Goal: Transaction & Acquisition: Download file/media

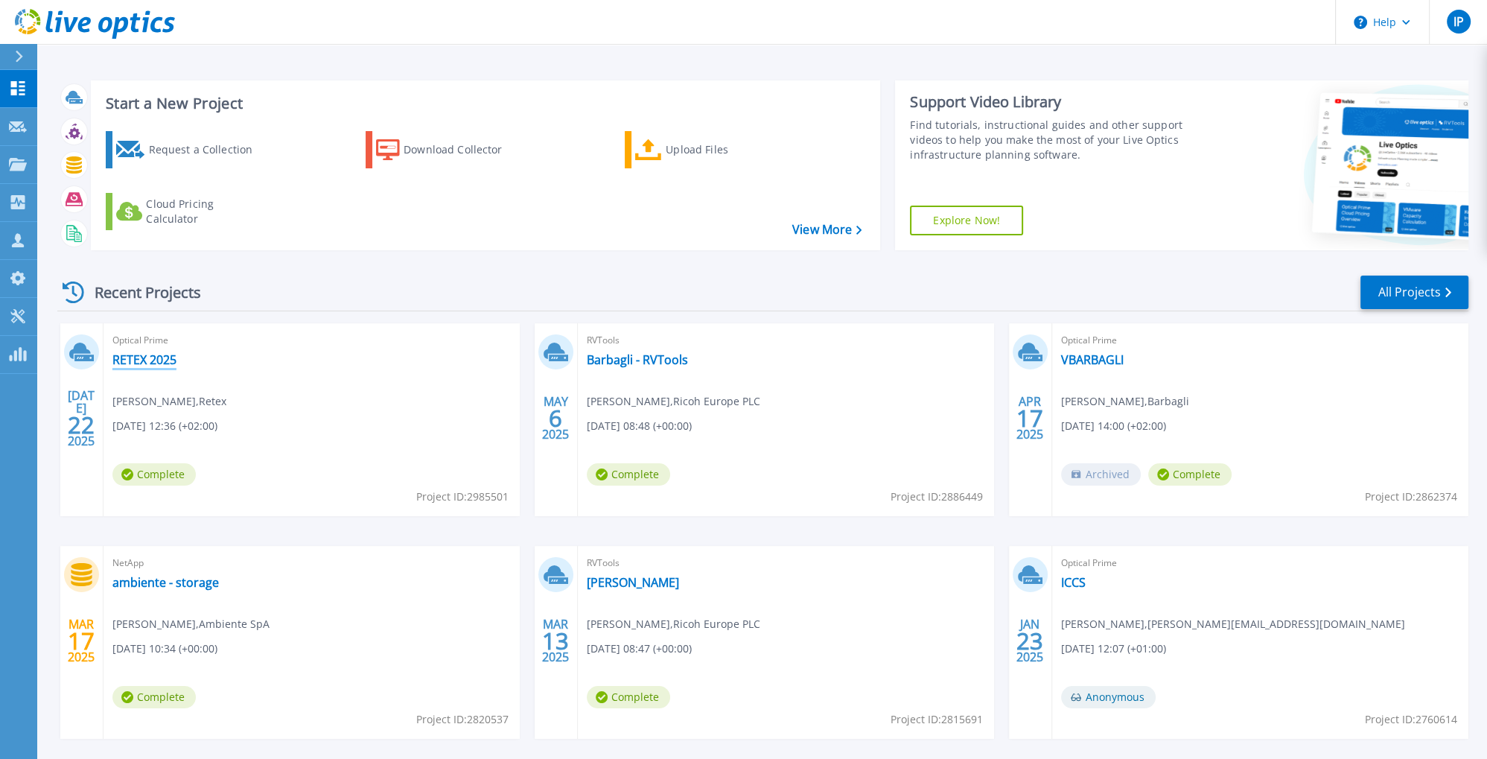
click at [153, 362] on link "RETEX 2025" at bounding box center [144, 359] width 64 height 15
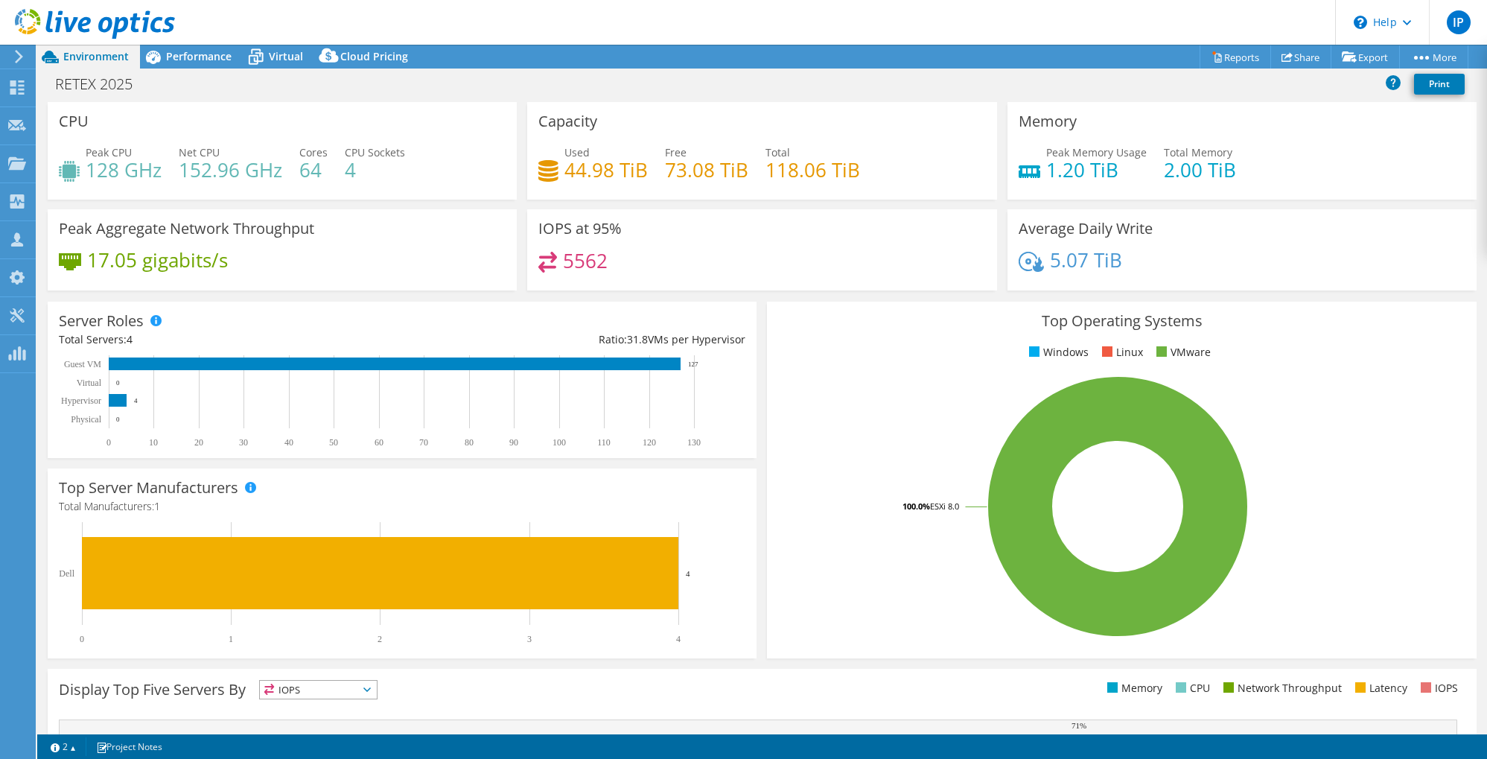
select select "EUFrankfurt"
select select "EUR"
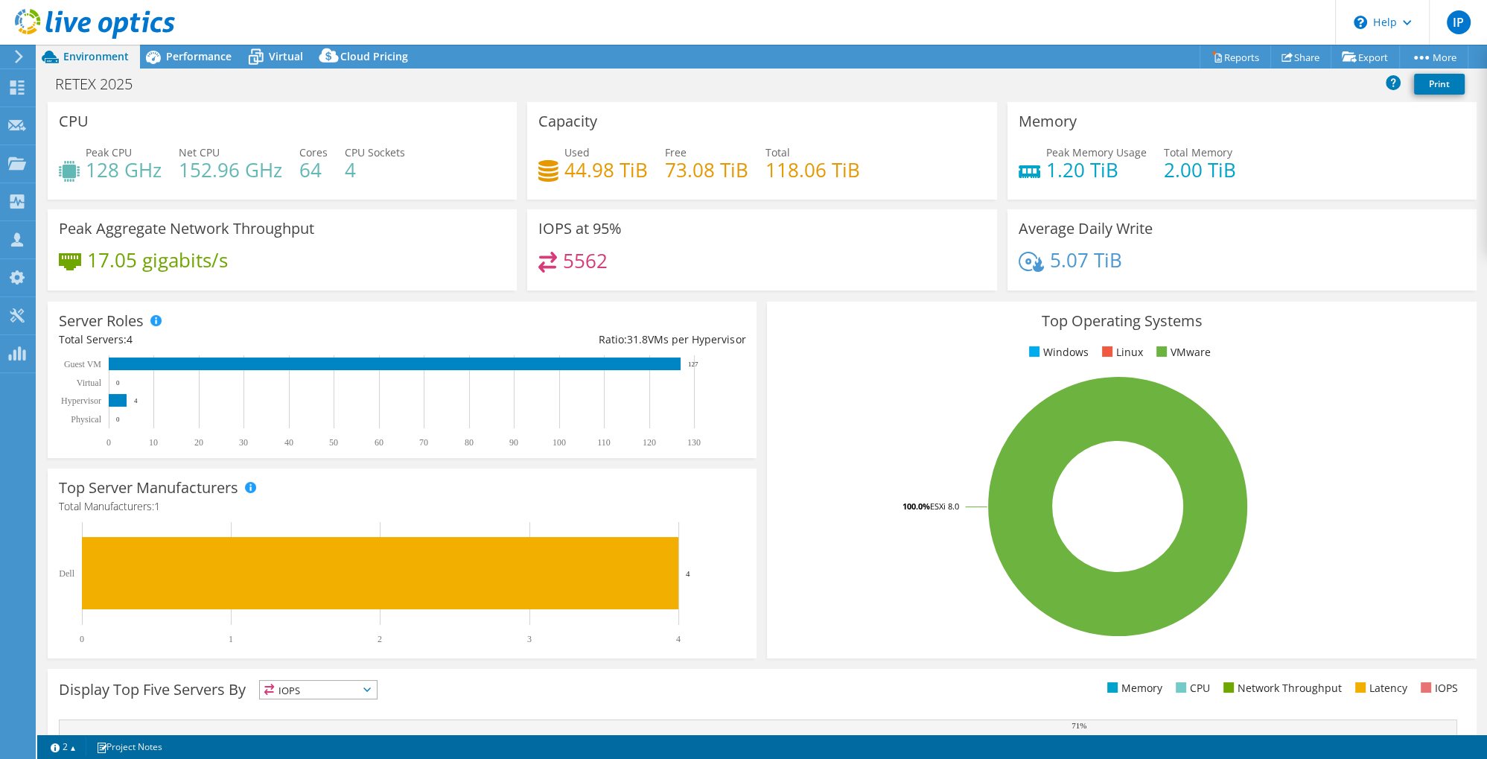
click at [15, 57] on icon at bounding box center [18, 56] width 11 height 13
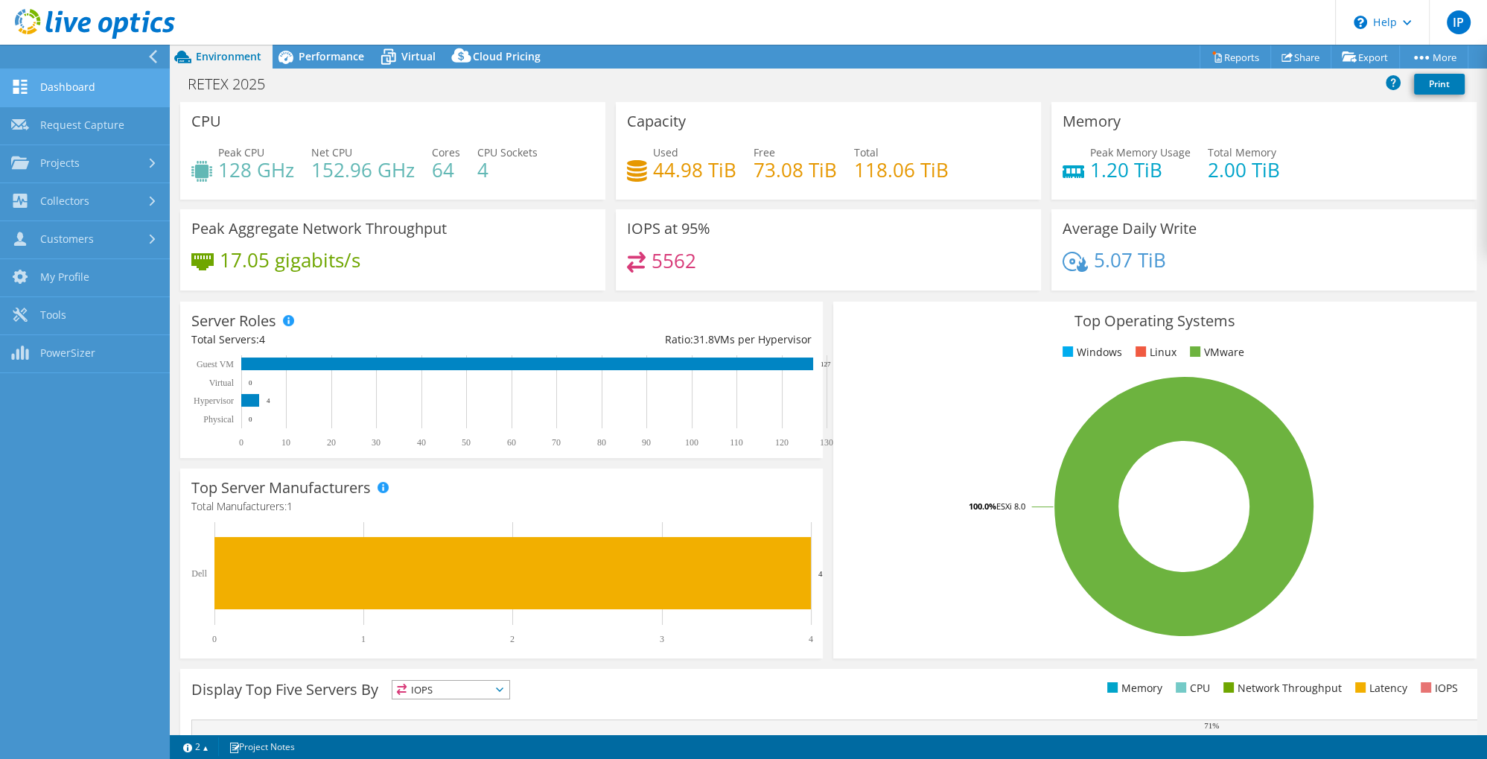
click at [51, 91] on link "Dashboard" at bounding box center [85, 88] width 170 height 38
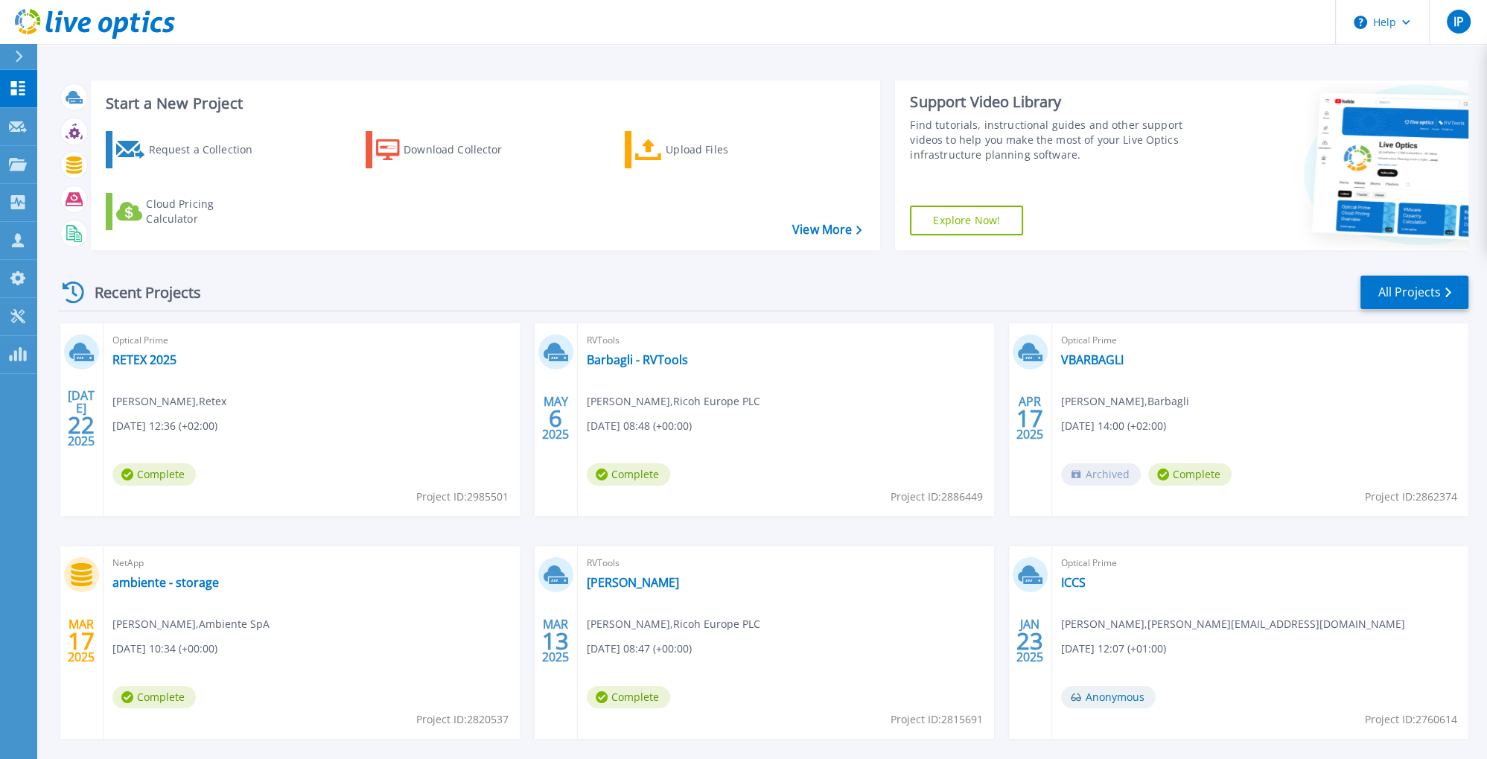
click at [78, 291] on icon at bounding box center [74, 292] width 22 height 22
click at [64, 124] on p "Request Capture" at bounding box center [81, 127] width 84 height 39
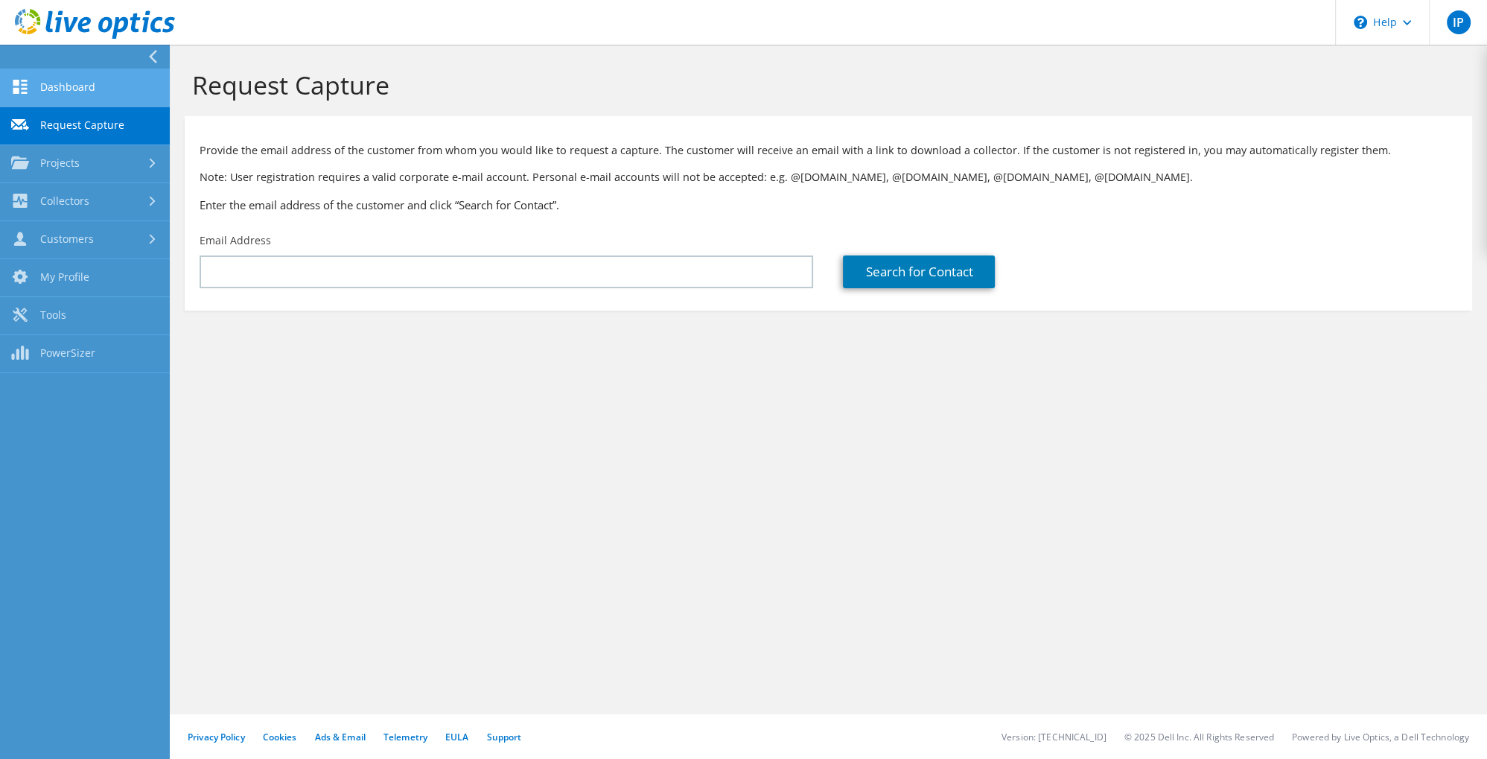
click at [43, 90] on link "Dashboard" at bounding box center [85, 88] width 170 height 38
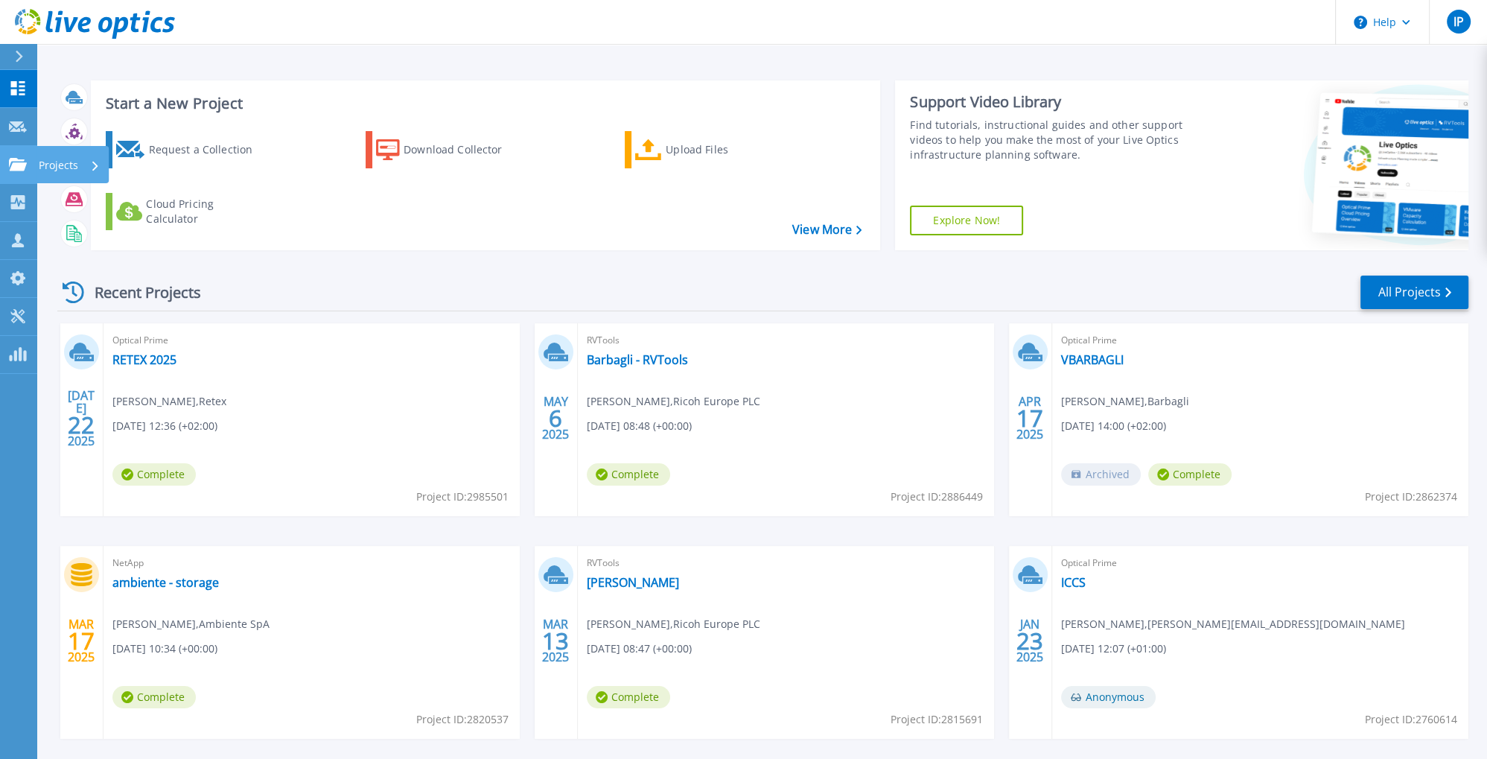
click at [19, 162] on icon at bounding box center [18, 164] width 18 height 13
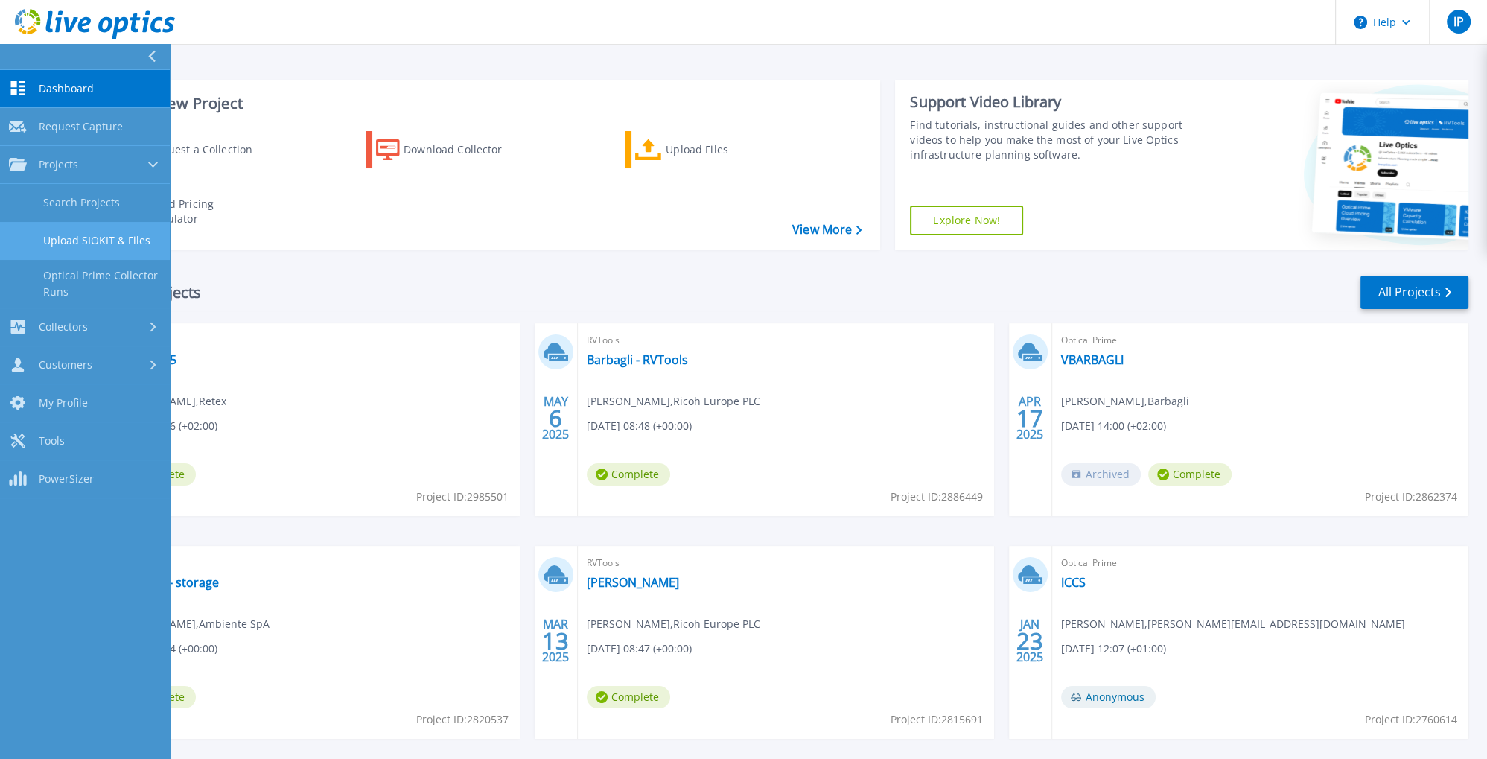
click at [86, 230] on link "Upload SIOKIT & Files" at bounding box center [85, 241] width 170 height 38
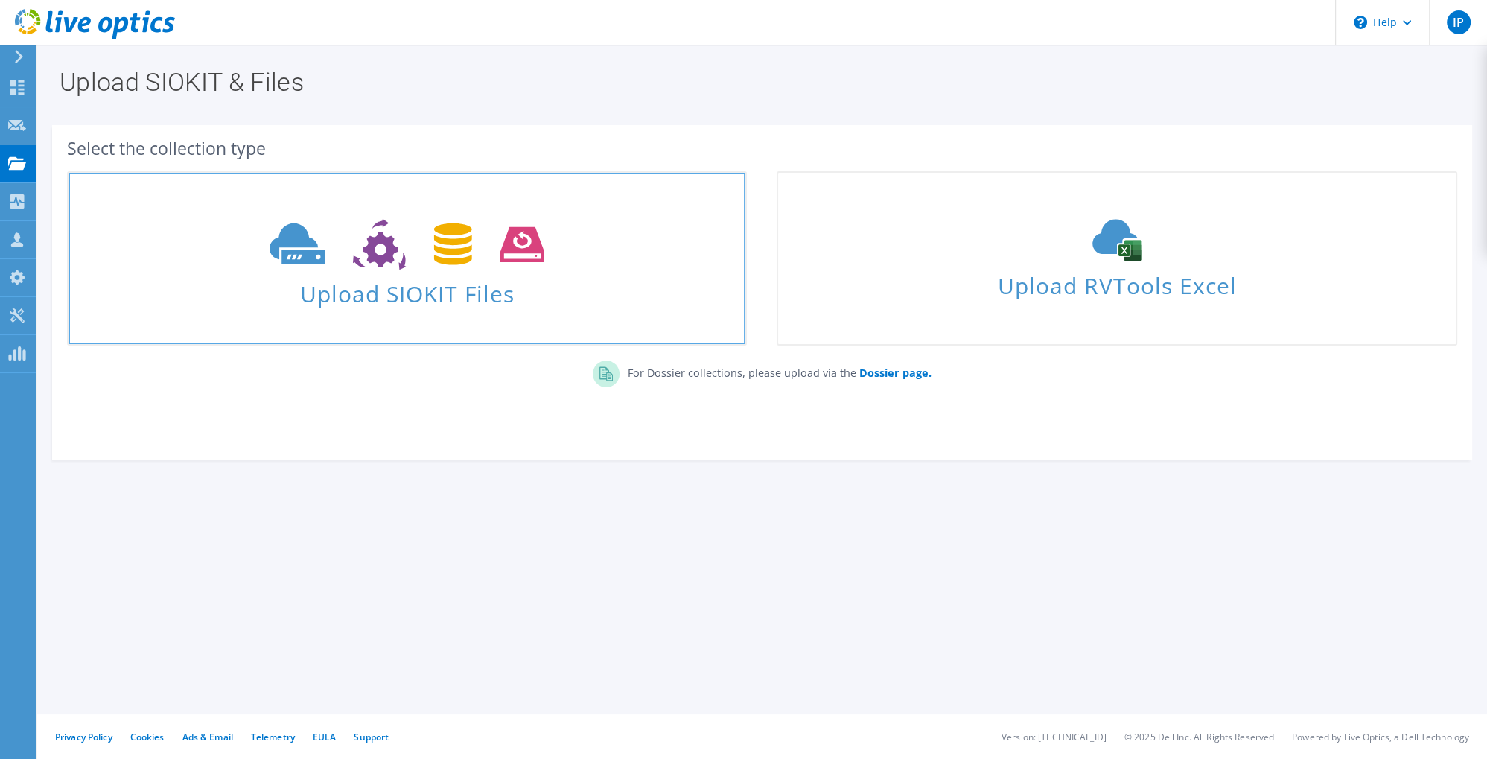
click at [404, 266] on use at bounding box center [407, 244] width 275 height 51
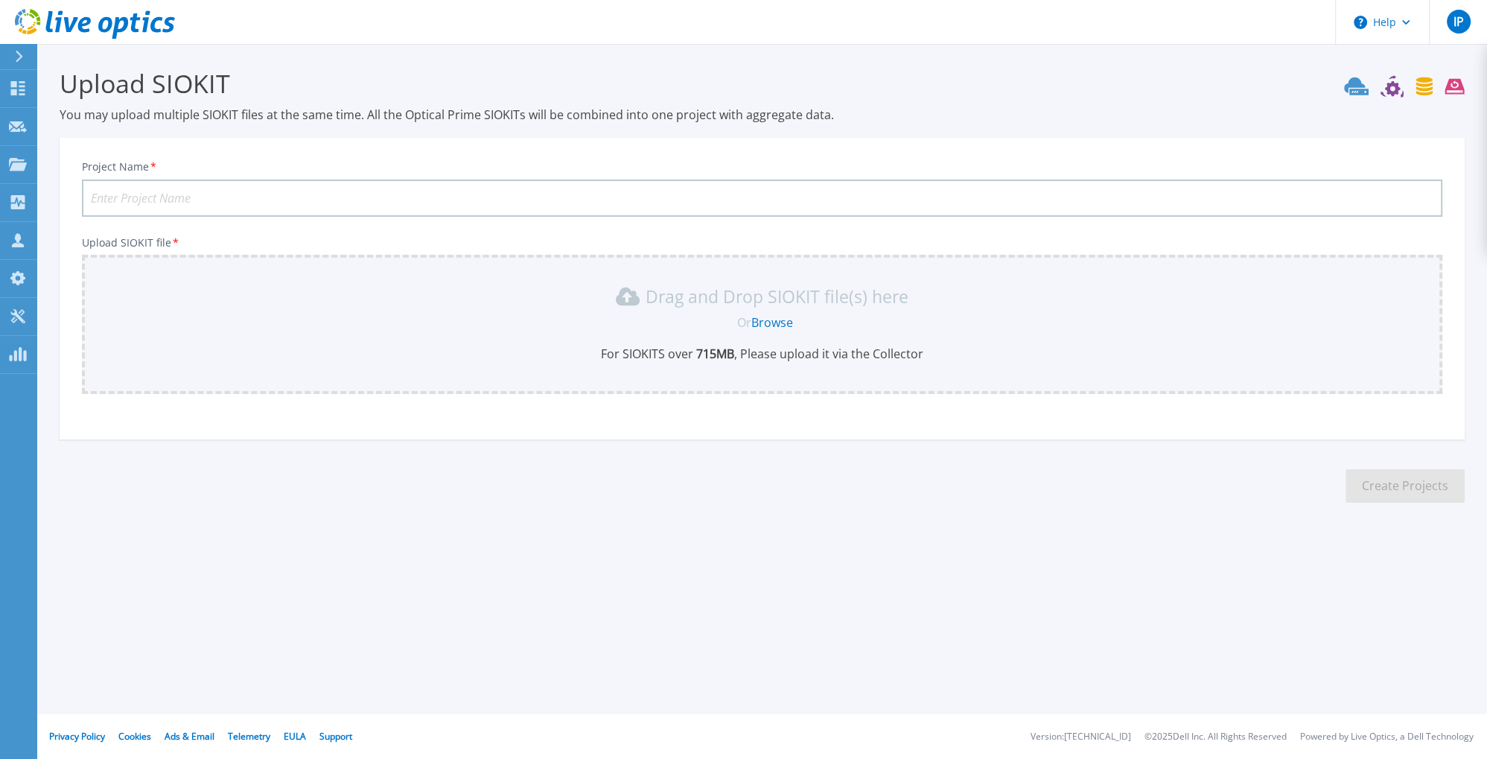
click at [173, 189] on input "Project Name *" at bounding box center [762, 197] width 1360 height 37
type input "Ratti Spa"
click at [777, 316] on link "Browse" at bounding box center [772, 322] width 42 height 16
click at [779, 319] on link "Browse" at bounding box center [772, 322] width 42 height 16
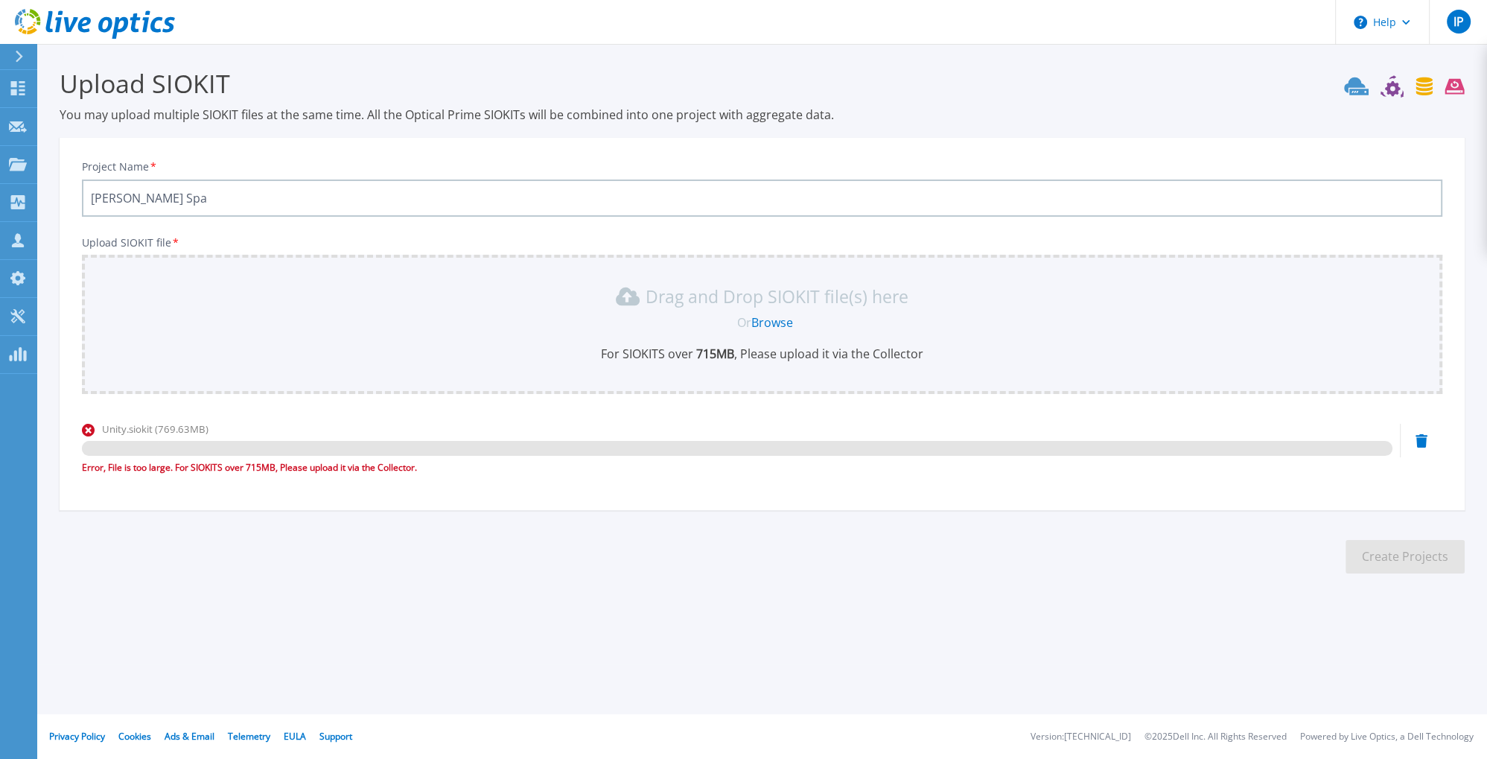
click at [25, 57] on div at bounding box center [25, 56] width 24 height 25
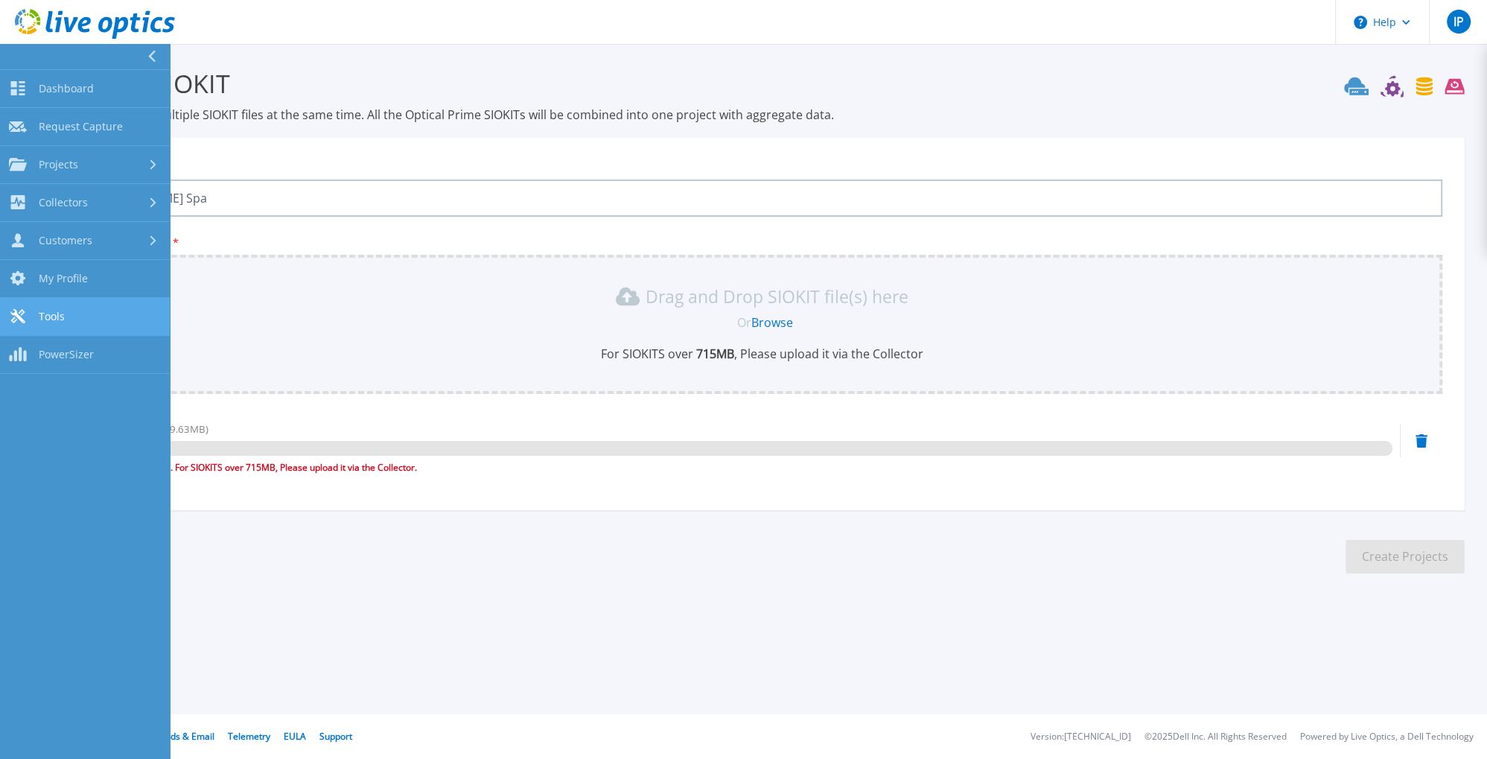
click at [55, 311] on span "Tools" at bounding box center [52, 316] width 26 height 13
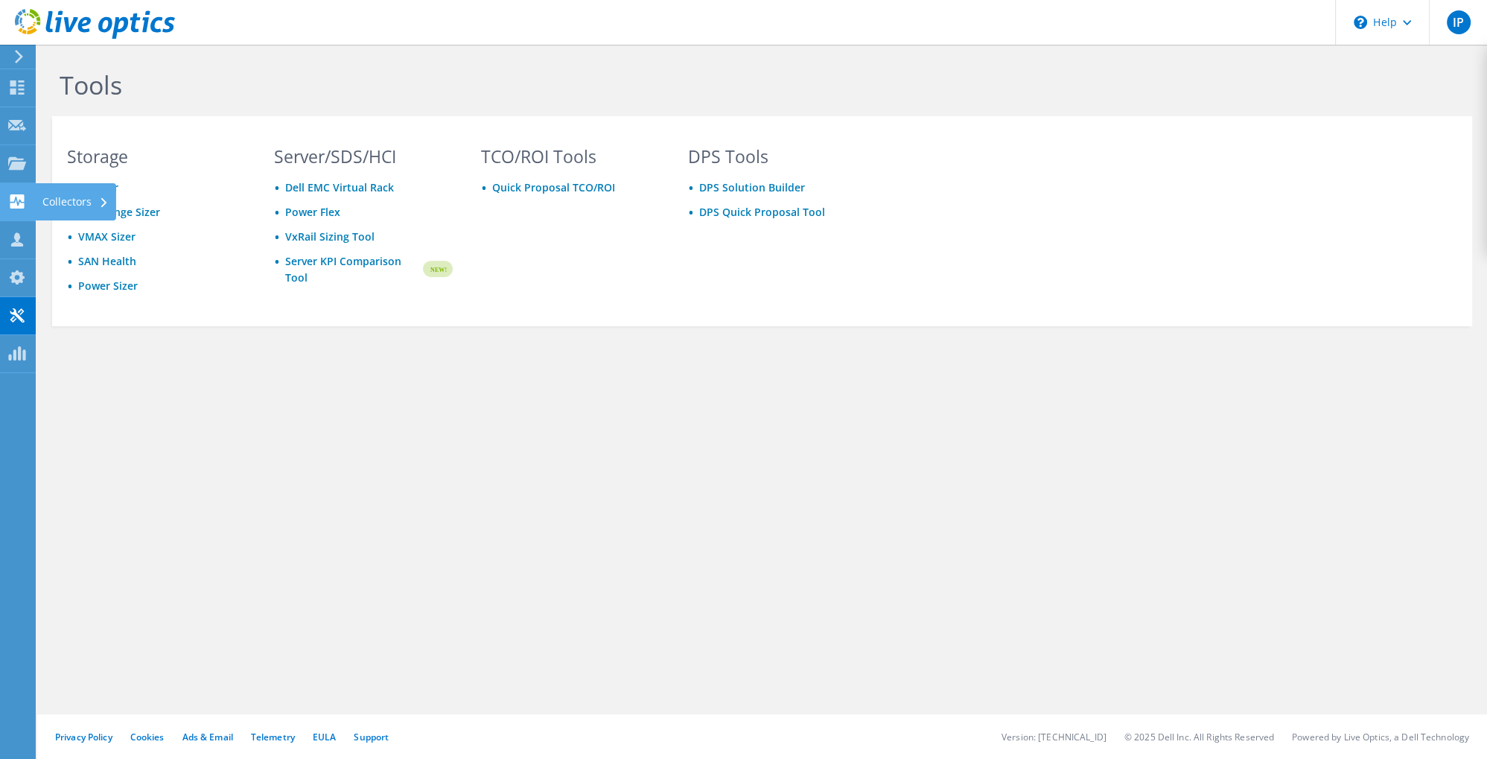
click at [65, 204] on div "Collectors" at bounding box center [75, 201] width 81 height 37
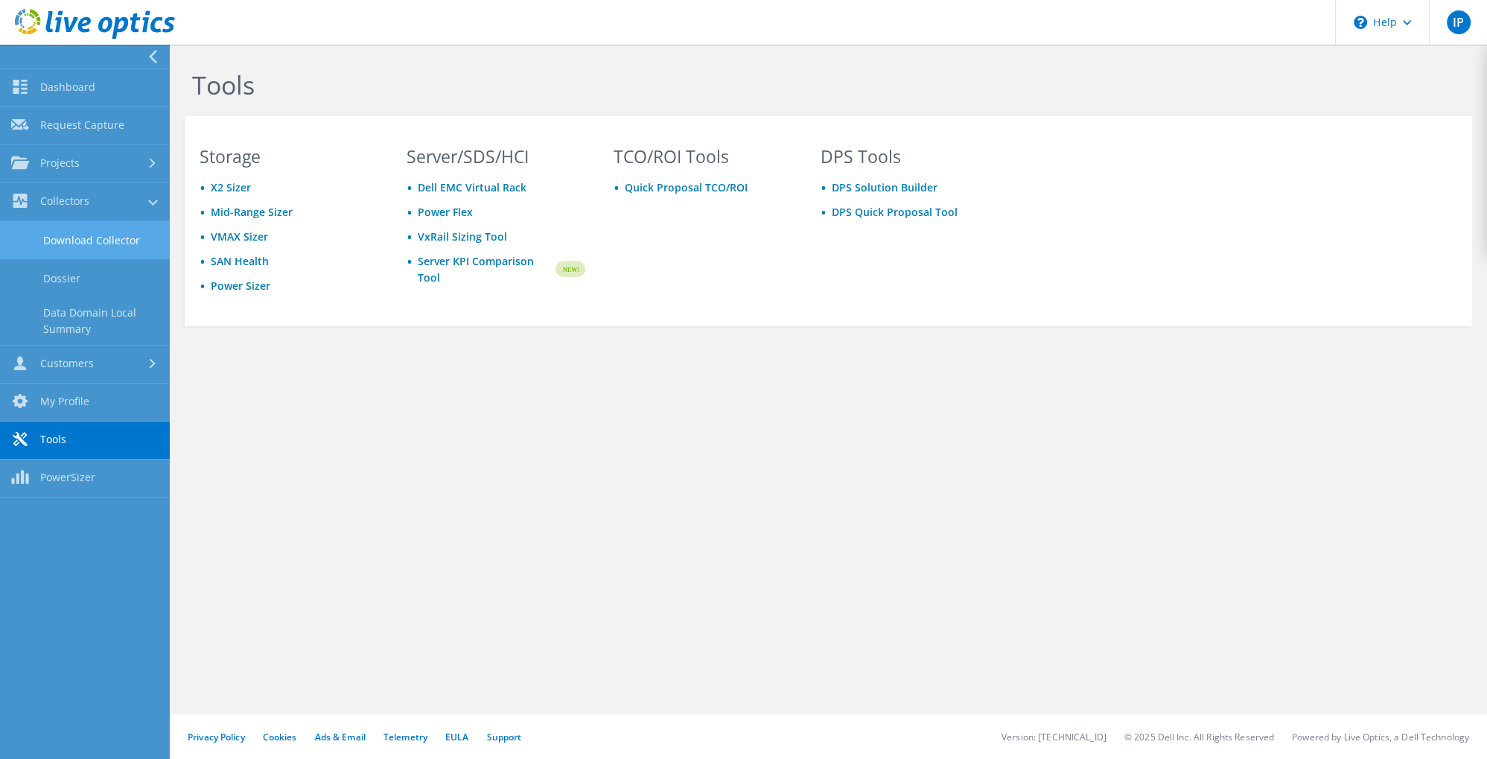
click at [72, 244] on link "Download Collector" at bounding box center [85, 240] width 170 height 38
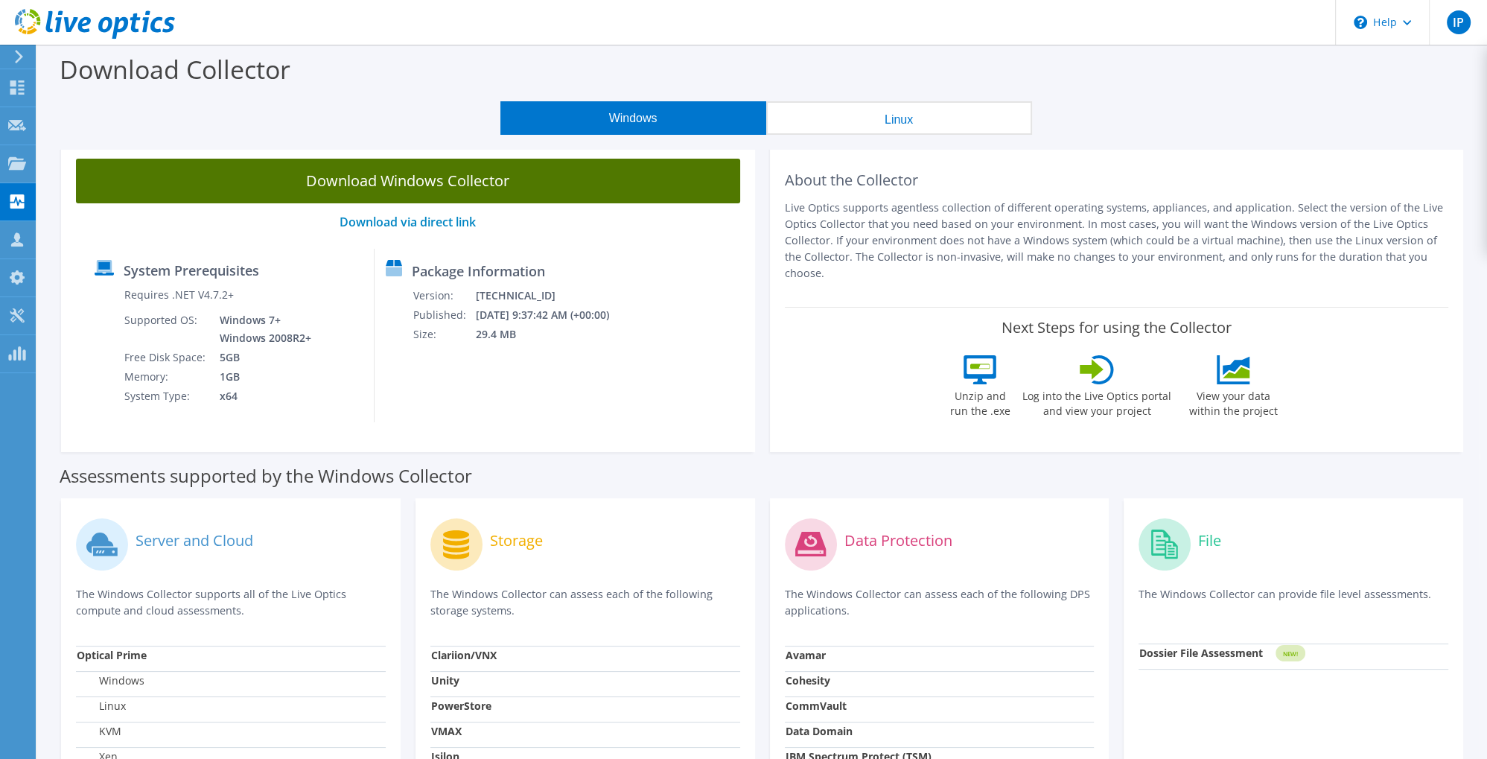
click at [393, 192] on link "Download Windows Collector" at bounding box center [408, 181] width 664 height 45
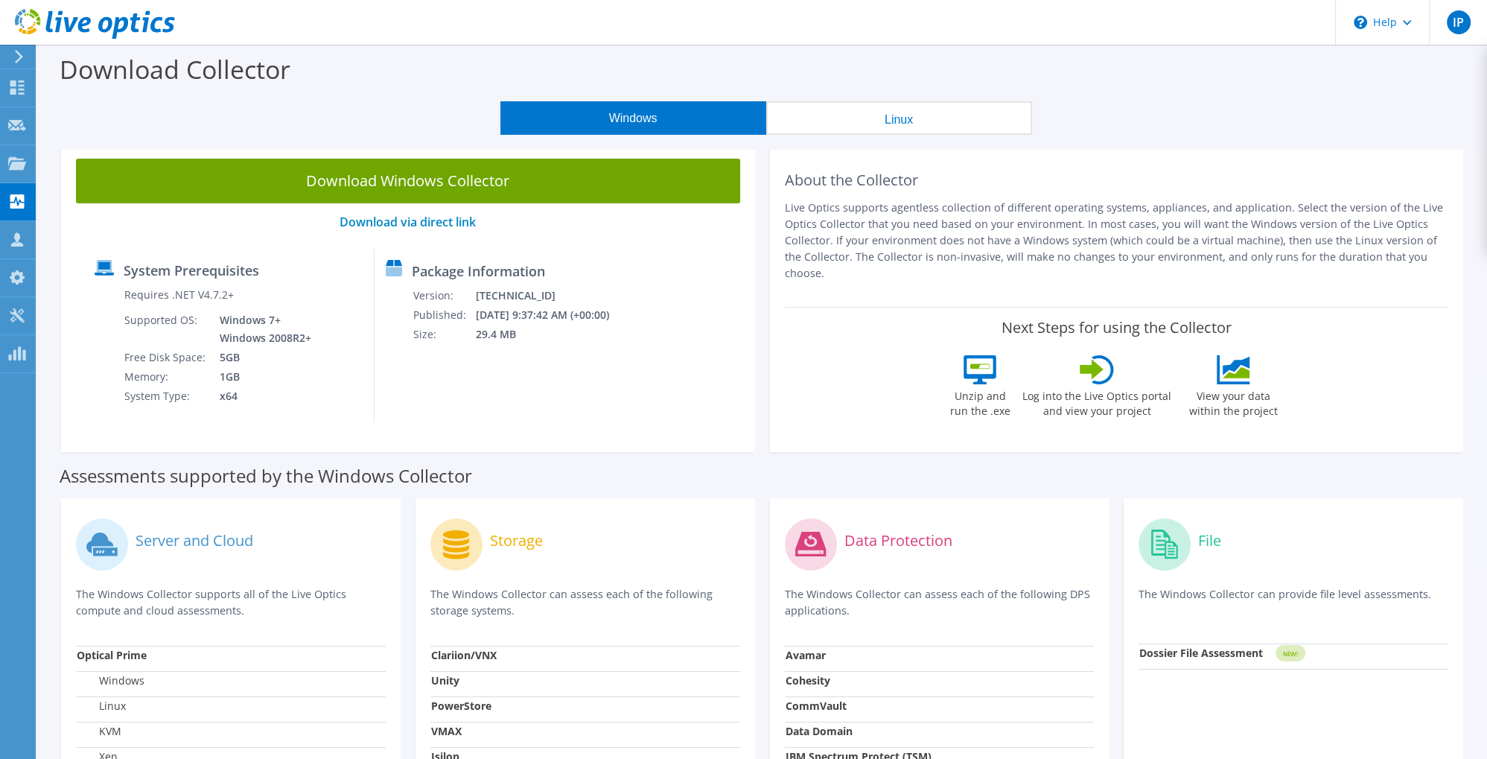
click at [121, 35] on icon at bounding box center [95, 24] width 160 height 31
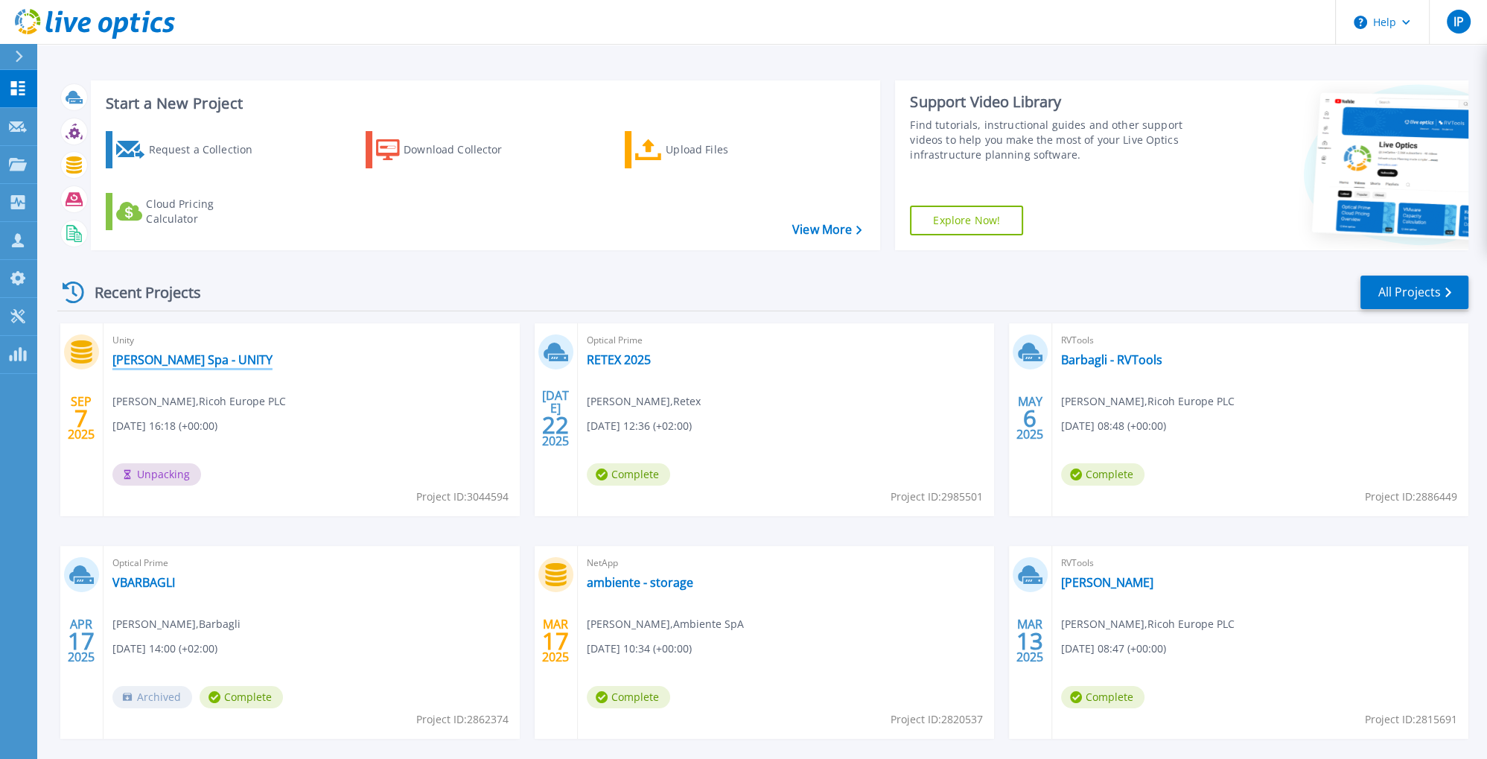
click at [173, 362] on link "[PERSON_NAME] Spa - UNITY" at bounding box center [192, 359] width 160 height 15
